Goal: Check status: Check status

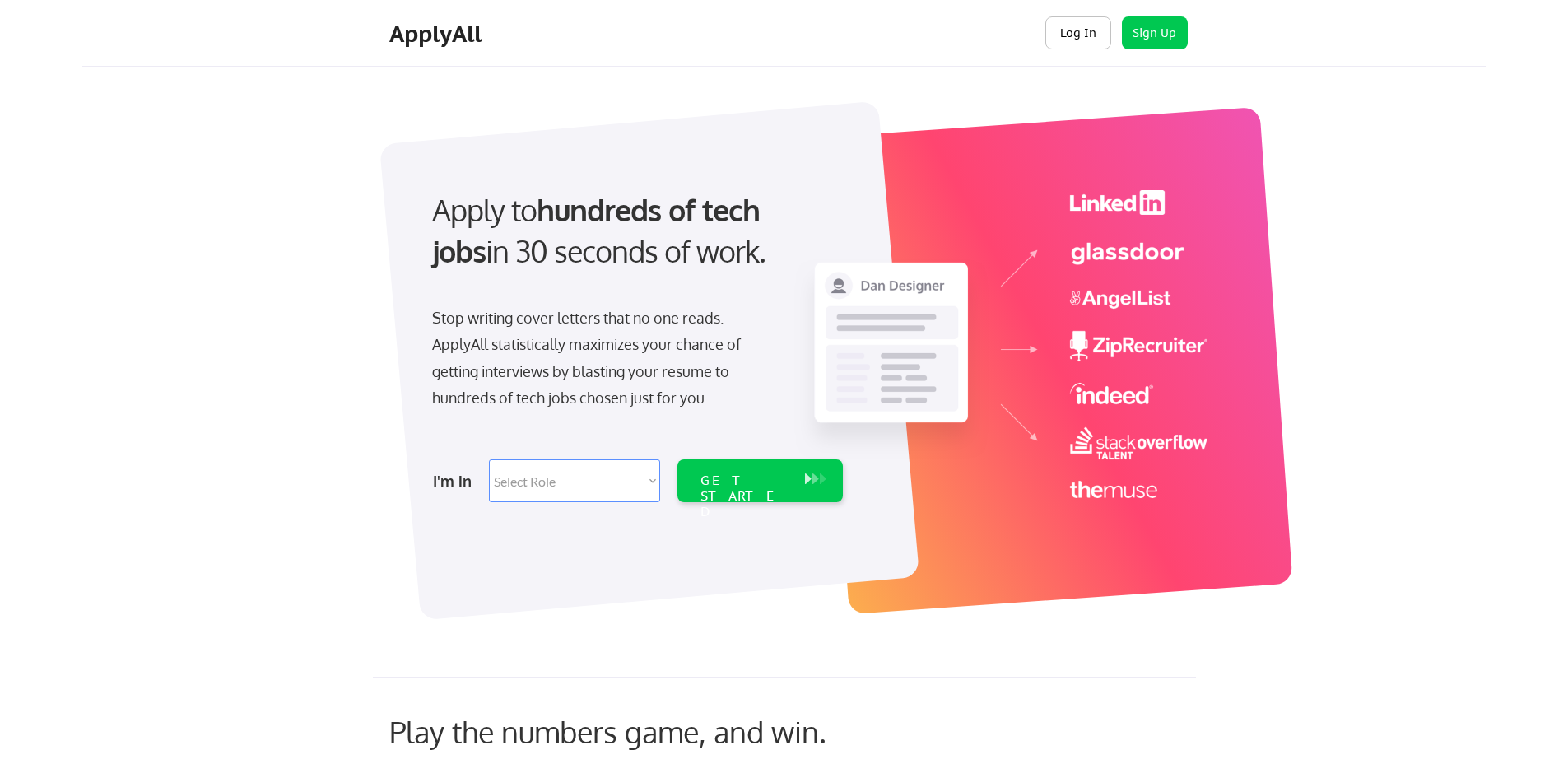
click at [1068, 27] on button "Log In" at bounding box center [1078, 32] width 66 height 33
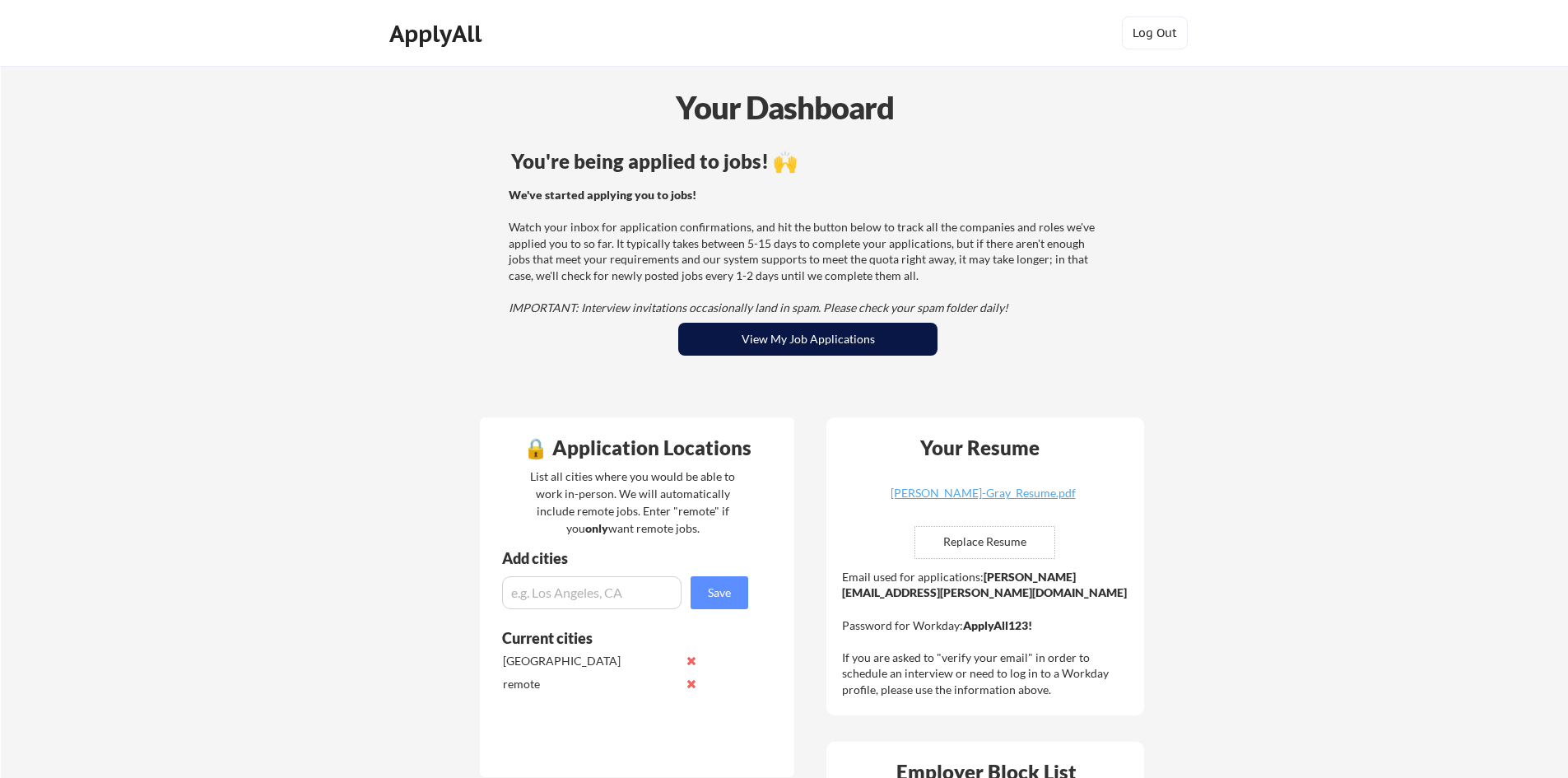
click at [781, 344] on button "View My Job Applications" at bounding box center [808, 339] width 260 height 33
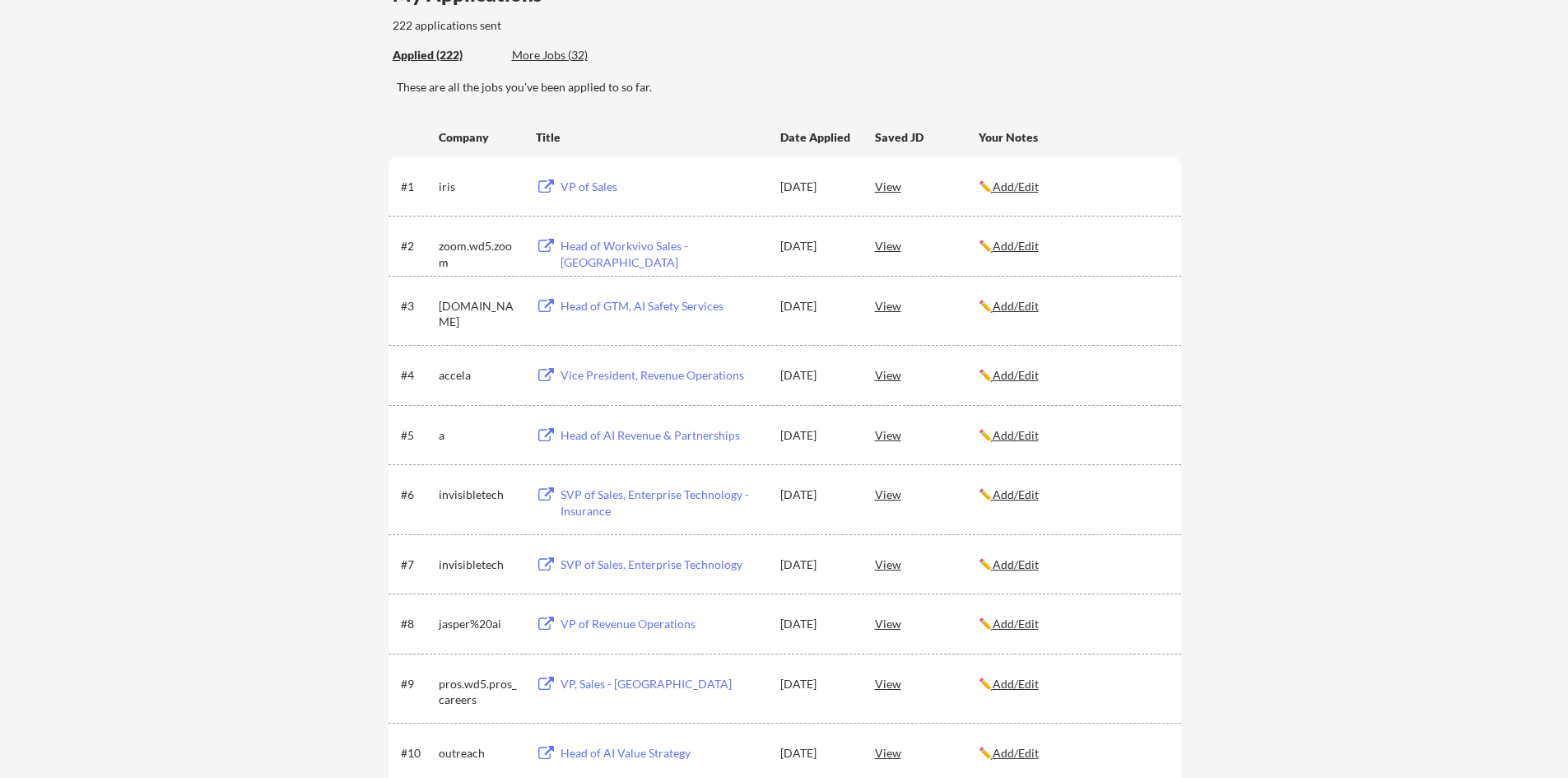
scroll to position [83, 0]
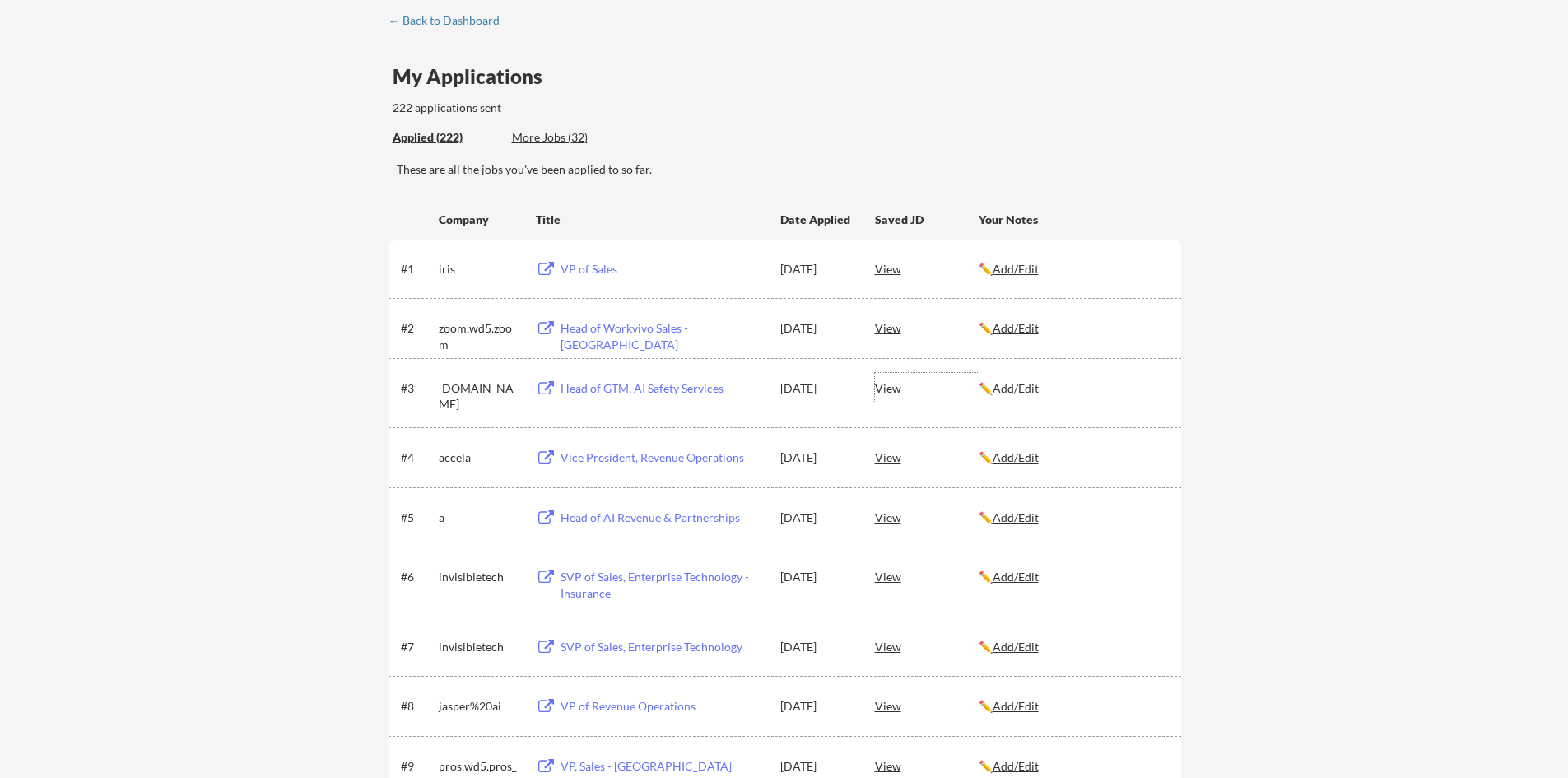
click at [890, 387] on div "View" at bounding box center [926, 387] width 103 height 30
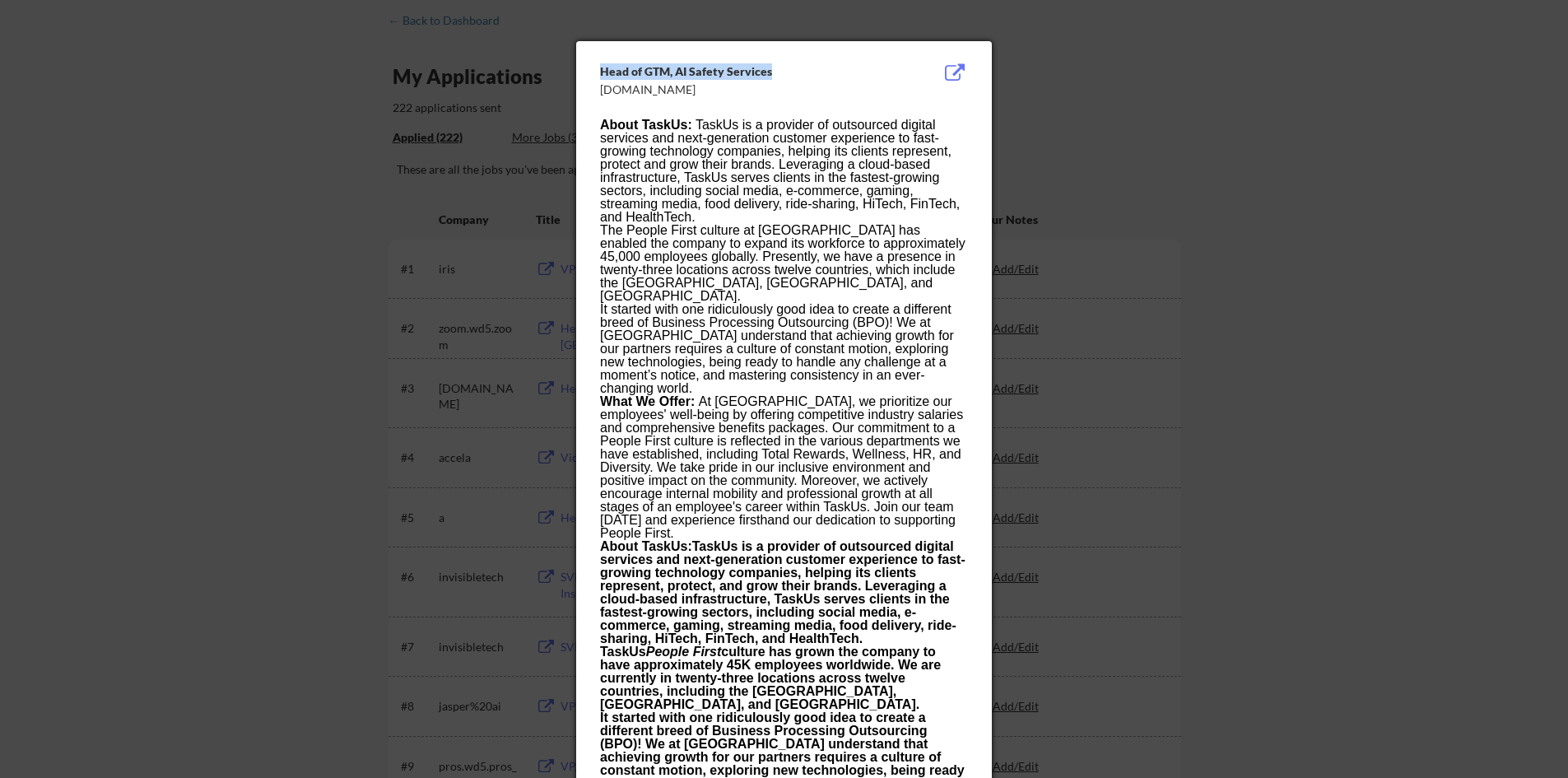
drag, startPoint x: 719, startPoint y: 67, endPoint x: 603, endPoint y: 69, distance: 116.0
click at [603, 69] on div "Head of GTM, AI Safety Services" at bounding box center [742, 72] width 285 height 16
copy div "Head of GTM, AI Safety Services"
click at [307, 212] on div at bounding box center [784, 389] width 1568 height 778
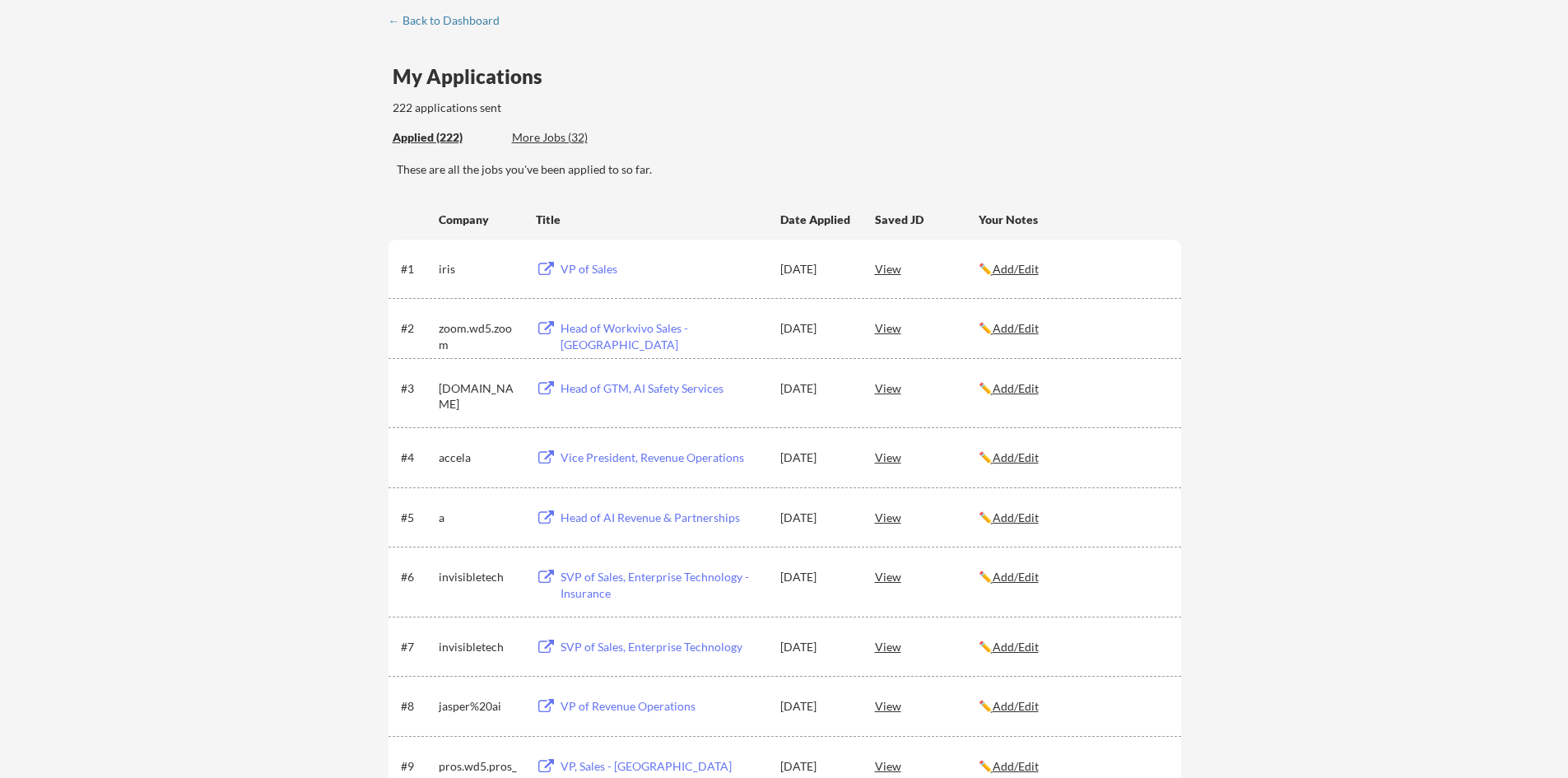
click at [894, 392] on div "View" at bounding box center [926, 387] width 103 height 30
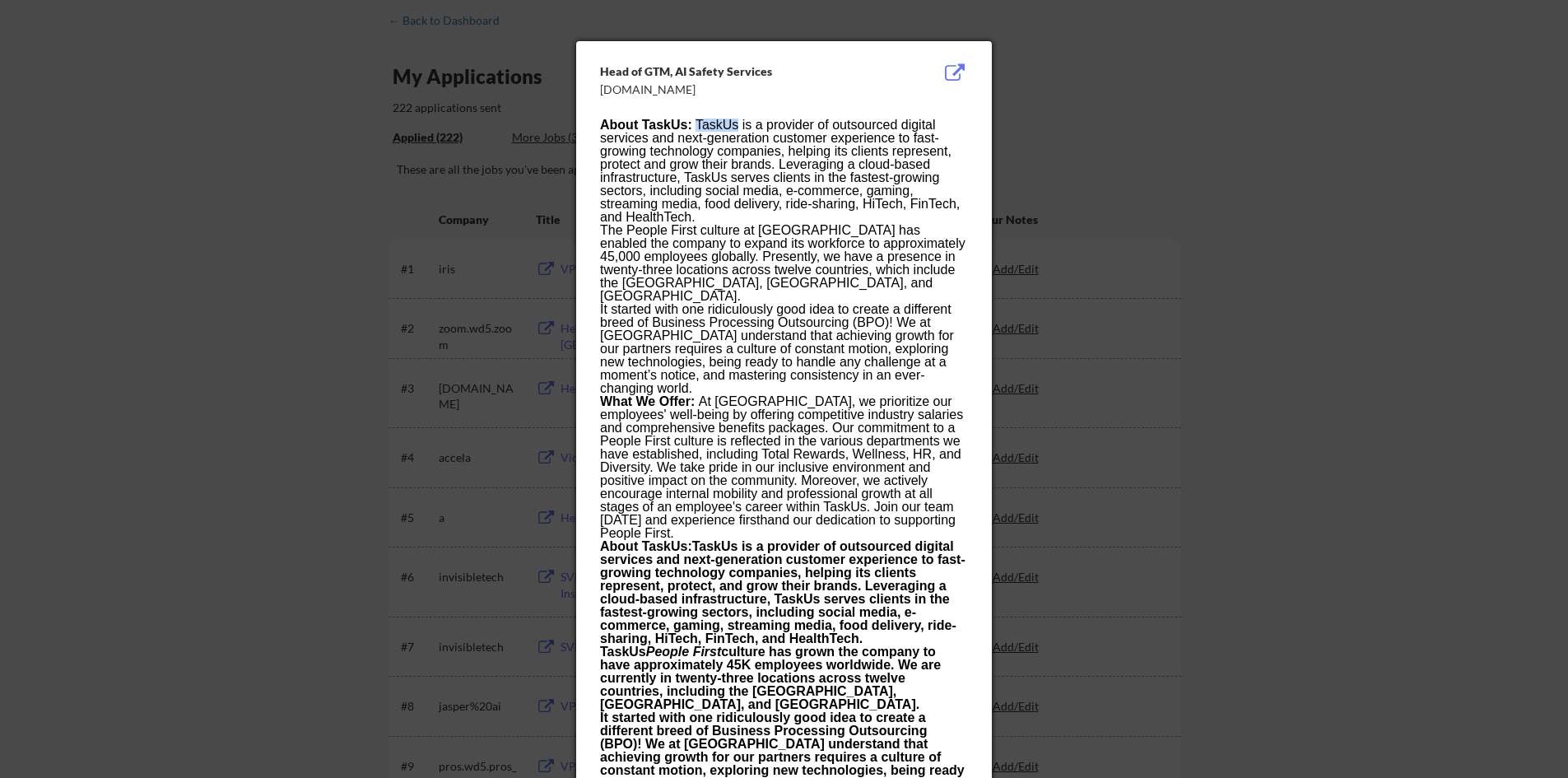
drag, startPoint x: 736, startPoint y: 124, endPoint x: 698, endPoint y: 128, distance: 38.2
click at [698, 128] on span "TaskUs is a provider of outsourced digital services and next-generation custome…" at bounding box center [780, 171] width 359 height 106
copy span "TaskUs"
click at [143, 137] on div at bounding box center [784, 389] width 1568 height 778
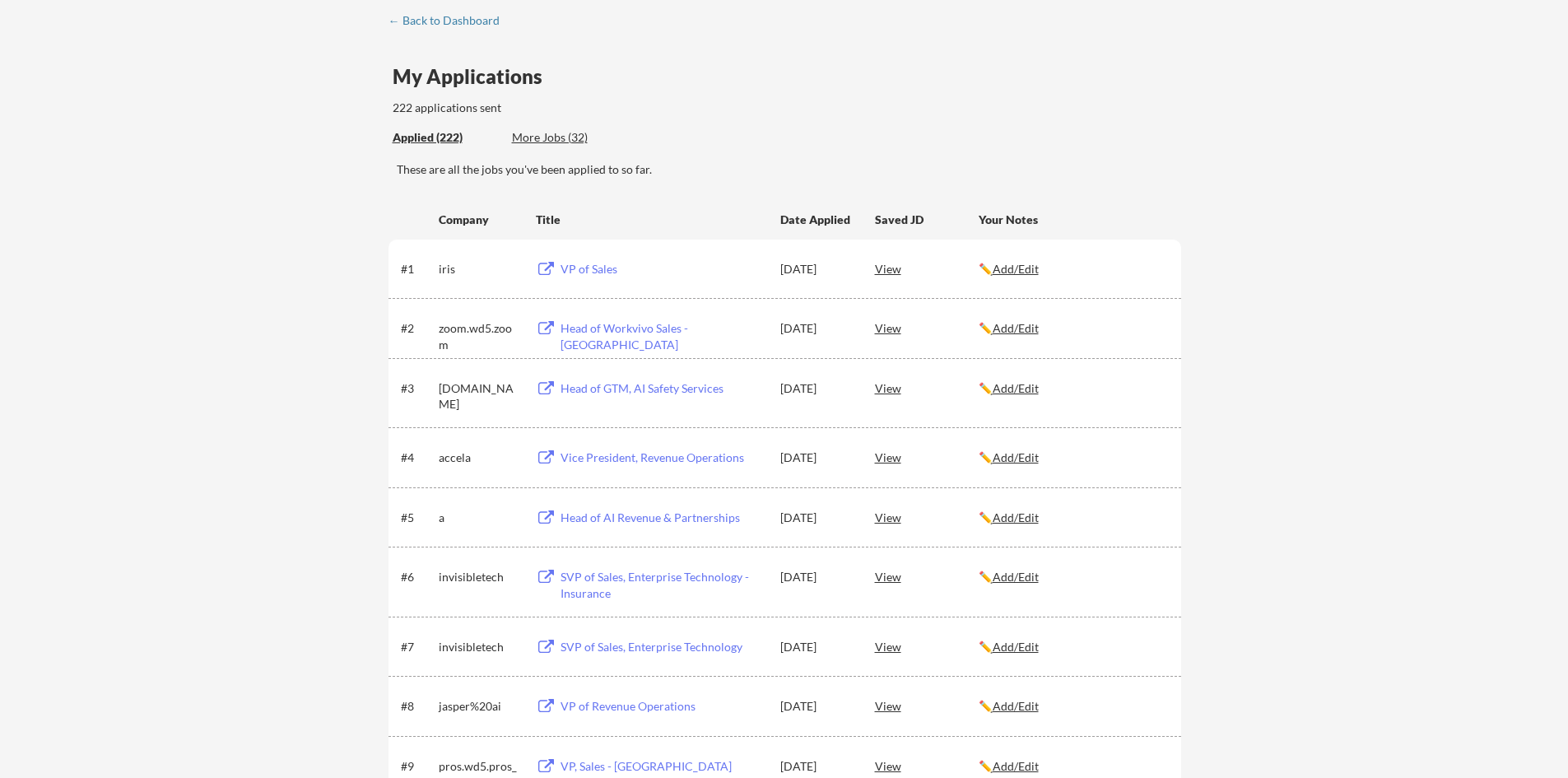
click at [889, 330] on div "View" at bounding box center [926, 327] width 103 height 30
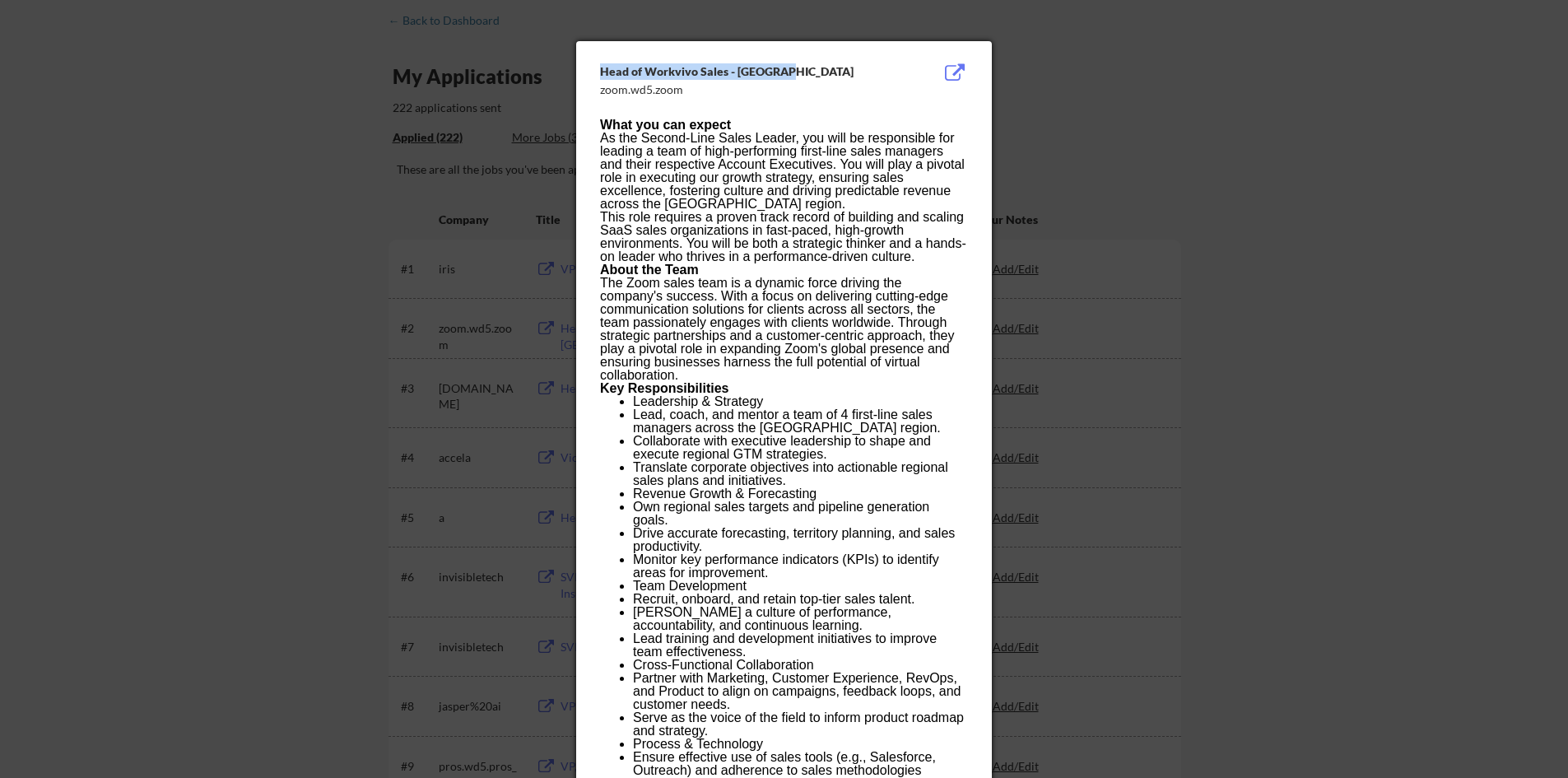
drag, startPoint x: 783, startPoint y: 75, endPoint x: 572, endPoint y: 51, distance: 212.4
click at [572, 51] on body "← Back to Dashboard My Applications 222 applications sent Applied (222) More Jo…" at bounding box center [784, 306] width 1568 height 778
copy body "Head of Workvivo Sales - [GEOGRAPHIC_DATA]"
click at [178, 231] on div at bounding box center [784, 389] width 1568 height 778
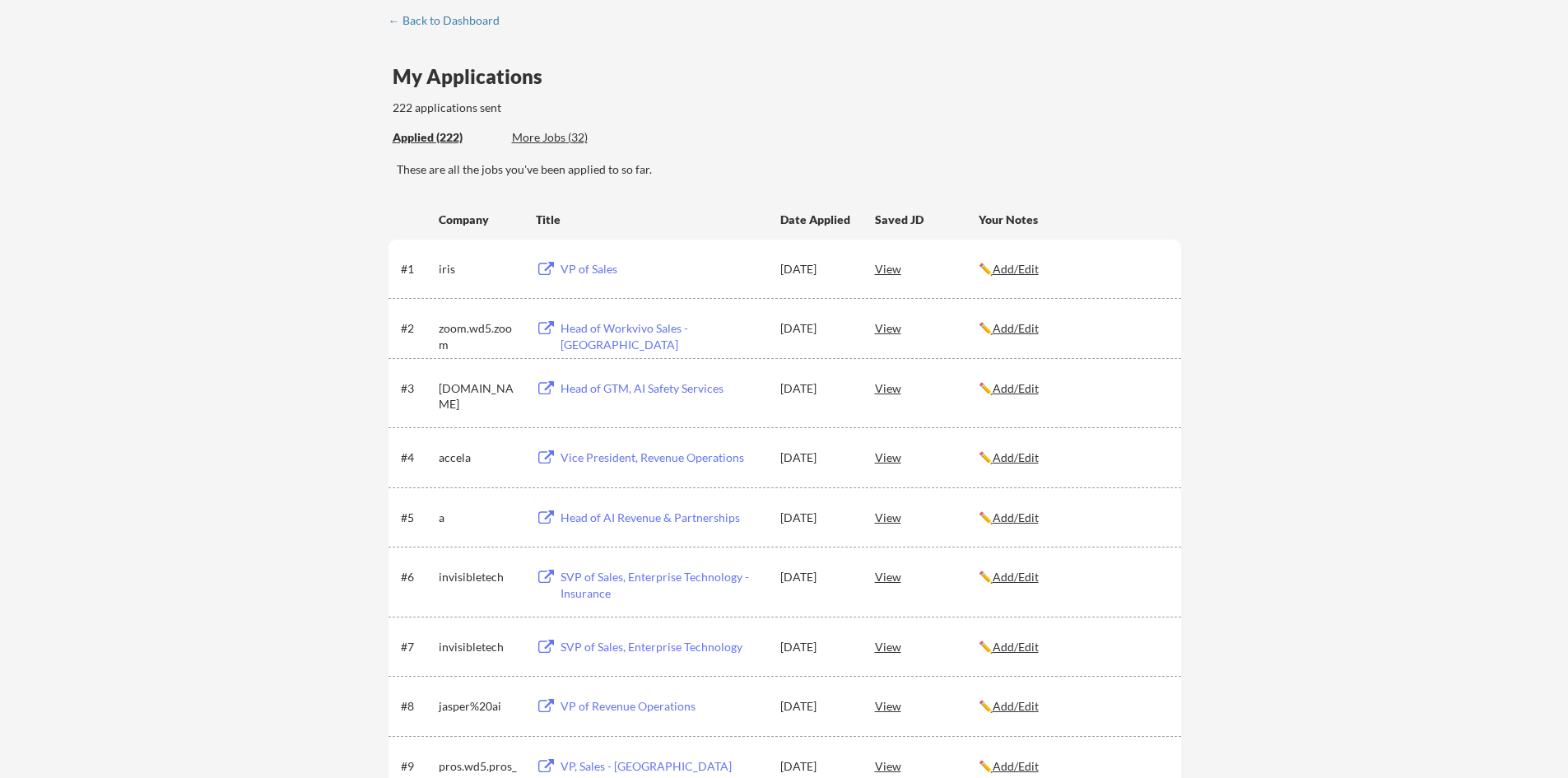
click at [892, 274] on div "View" at bounding box center [926, 268] width 103 height 30
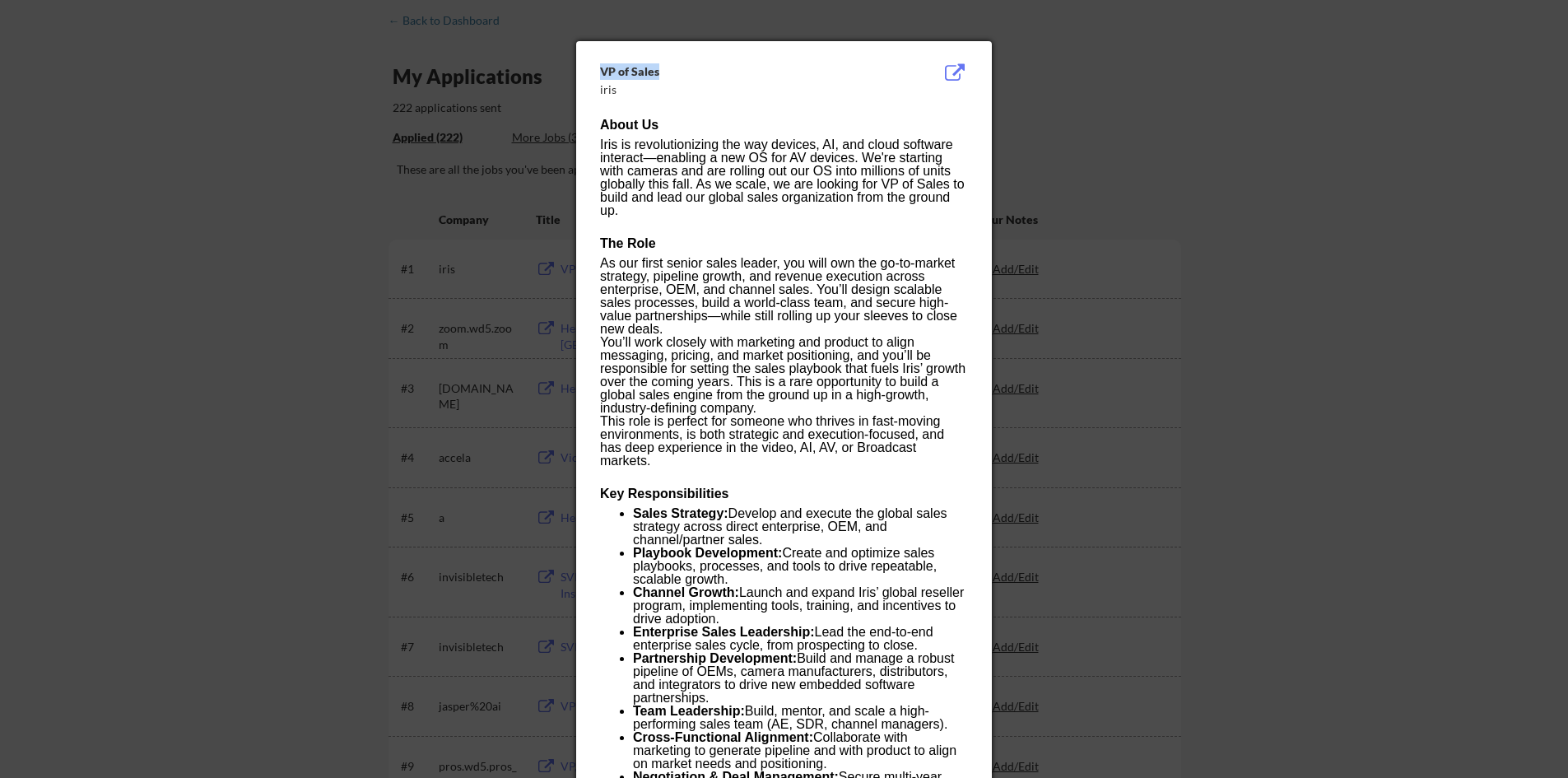
drag, startPoint x: 651, startPoint y: 66, endPoint x: 598, endPoint y: 67, distance: 53.0
copy div "VP of Sales"
drag, startPoint x: 617, startPoint y: 141, endPoint x: 599, endPoint y: 144, distance: 18.2
